Goal: Use online tool/utility: Utilize a website feature to perform a specific function

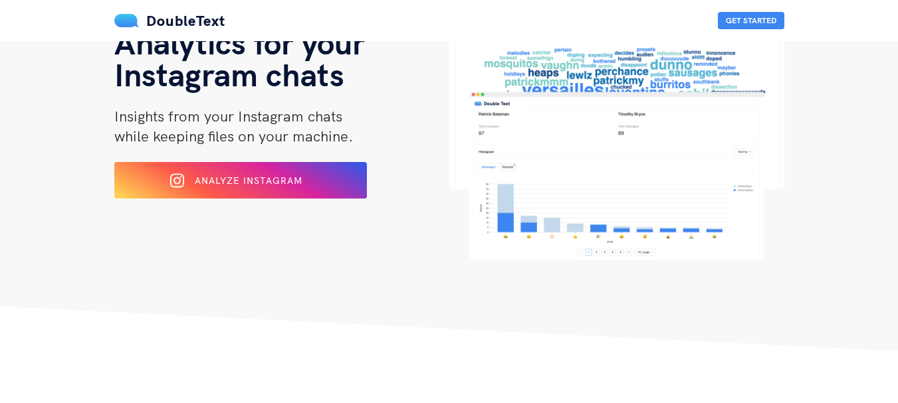
scroll to position [107, 0]
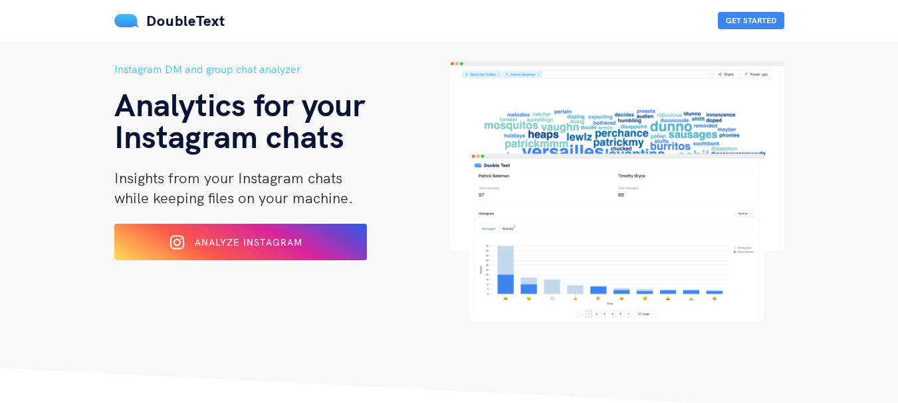
click at [897, 70] on html "DoubleText Get Started Instagram DM and group chat analyzer Analytics for your …" at bounding box center [449, 156] width 898 height 403
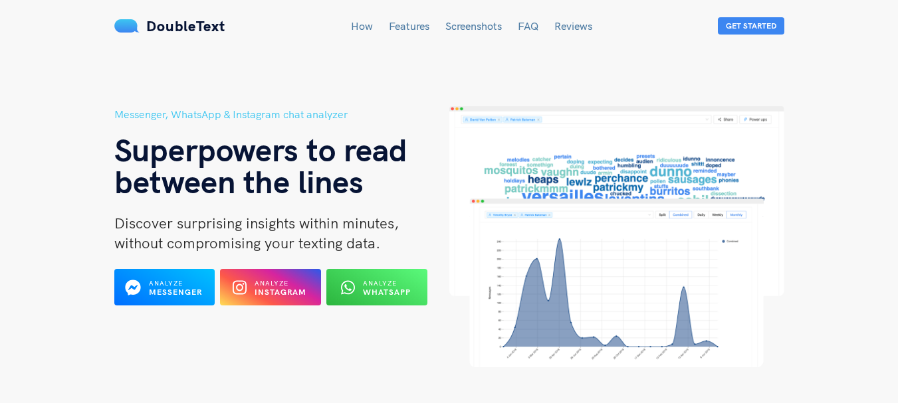
click at [280, 285] on span "Analyze" at bounding box center [272, 283] width 34 height 9
